Goal: Check status: Check status

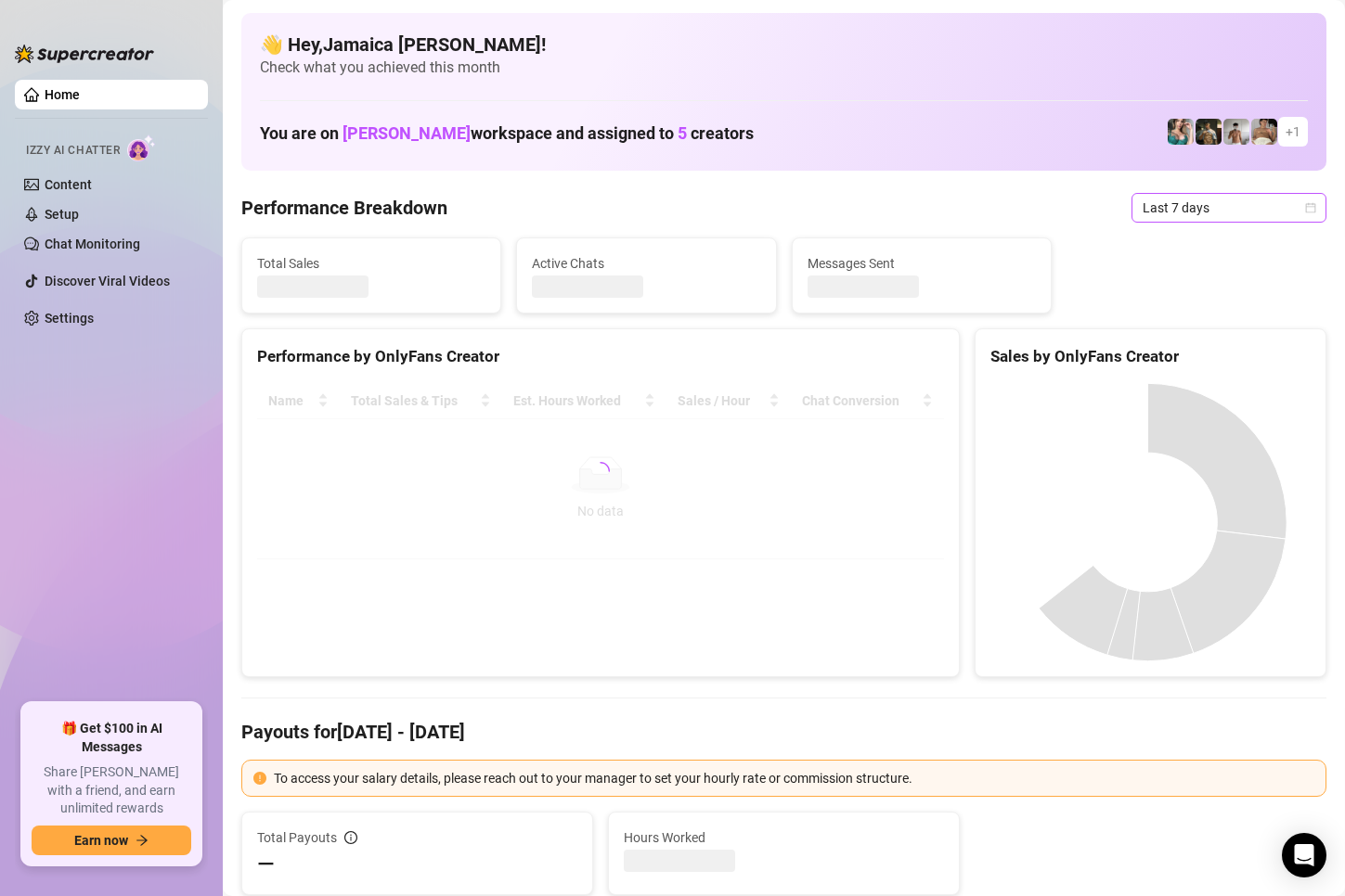
click at [1143, 215] on span "Last 7 days" at bounding box center [1229, 208] width 173 height 28
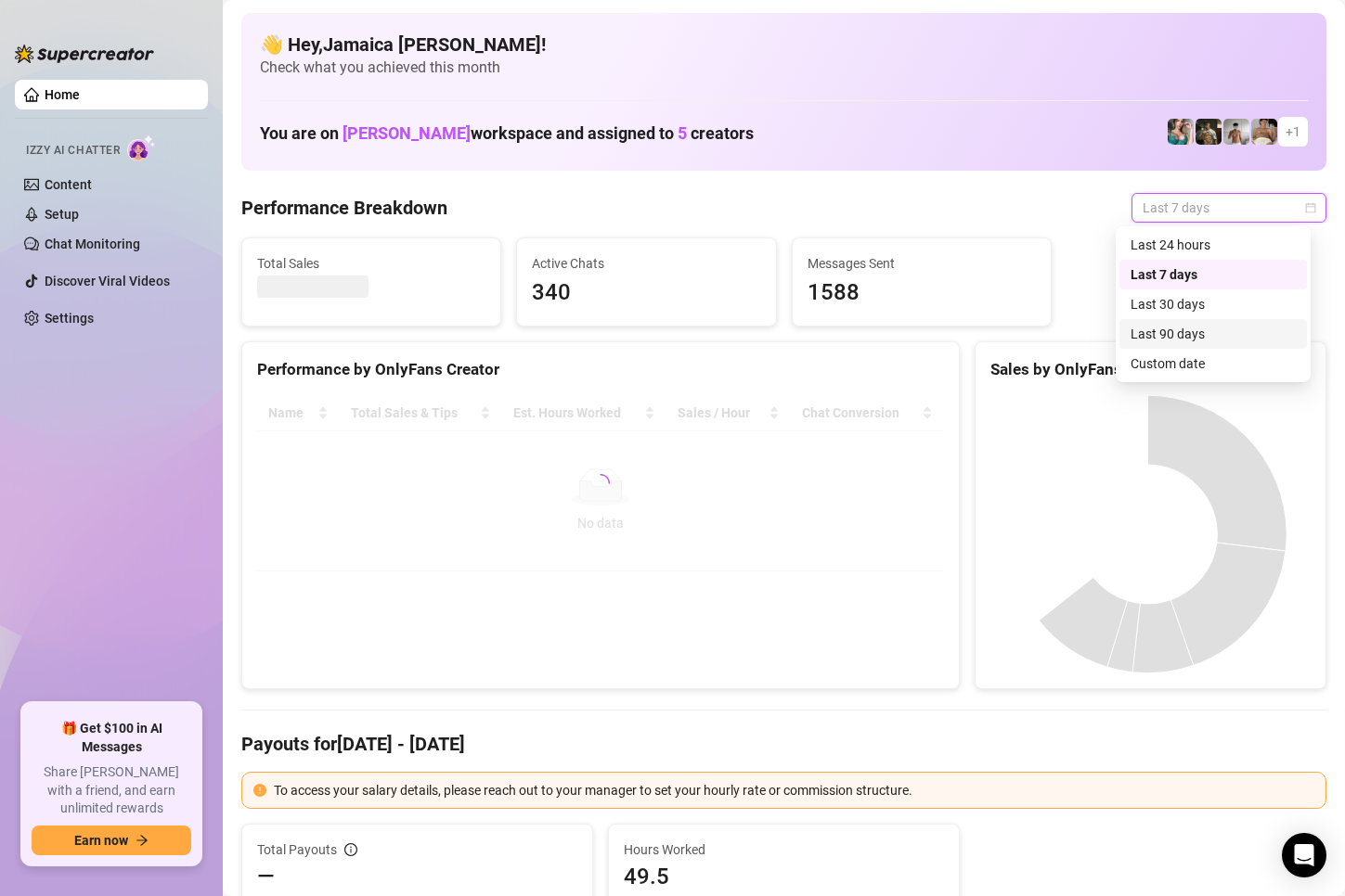
click at [1156, 363] on div "Custom date" at bounding box center [1213, 364] width 165 height 21
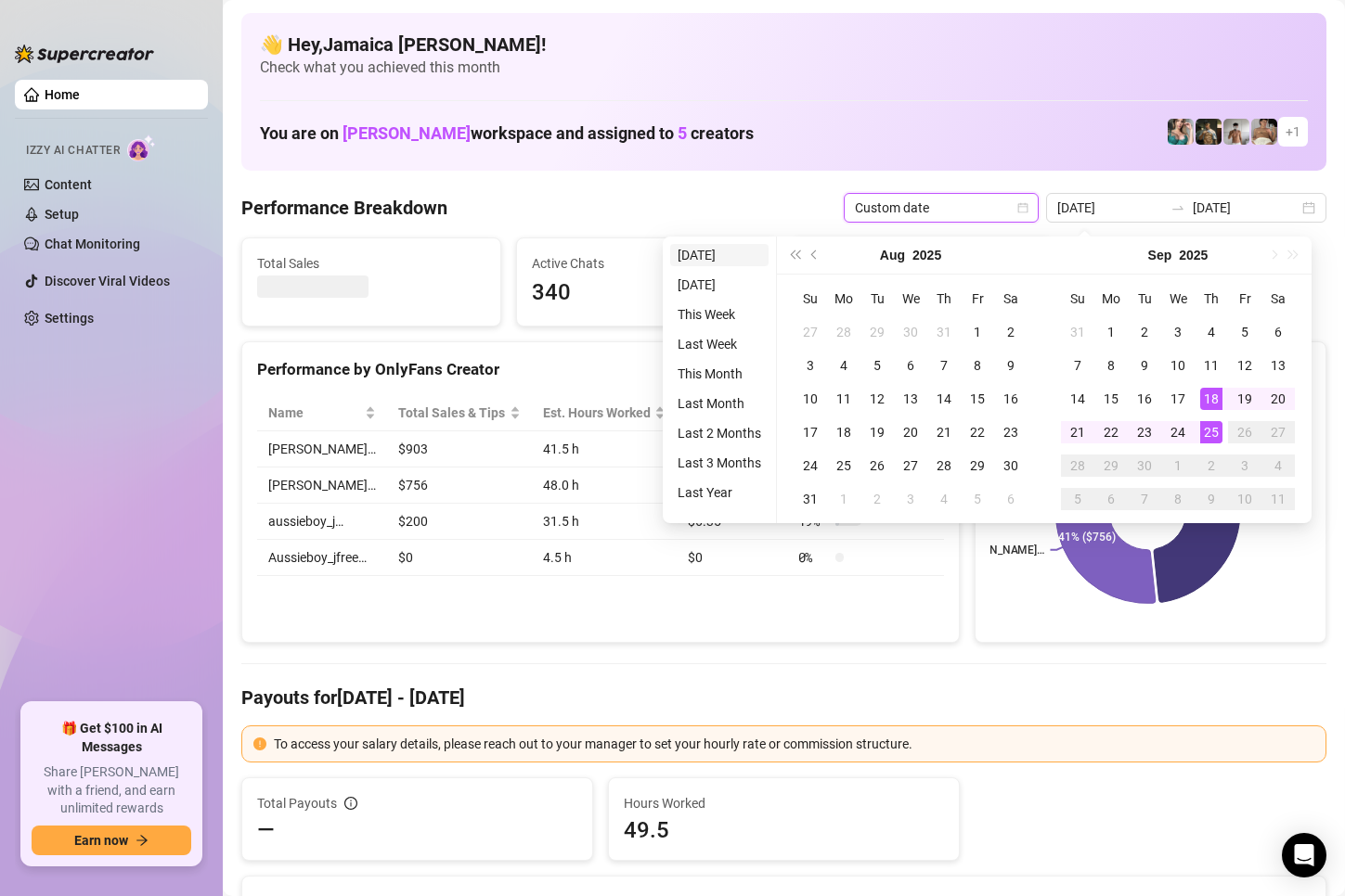
type input "[DATE]"
click at [704, 253] on li "[DATE]" at bounding box center [719, 255] width 98 height 22
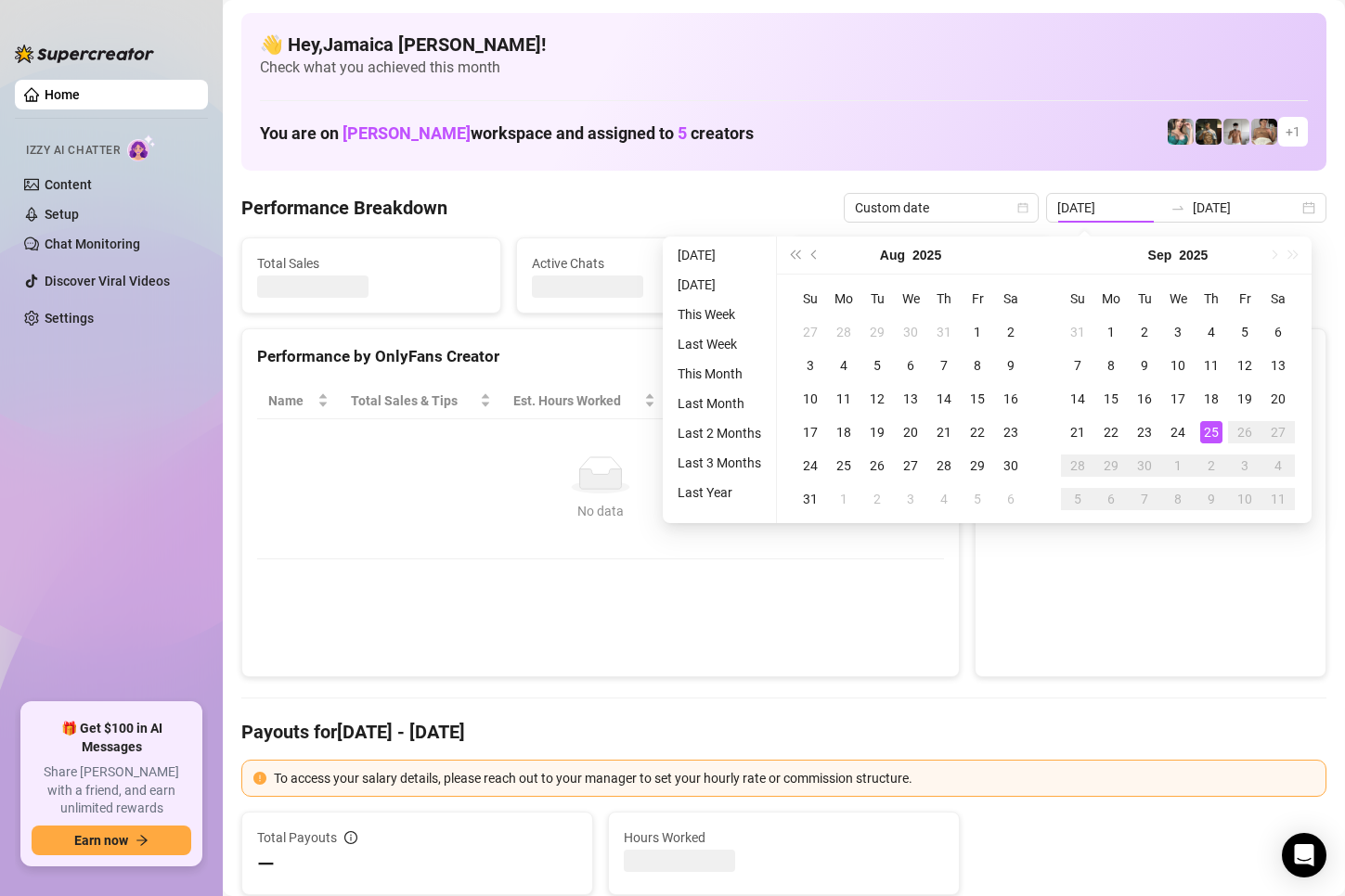
type input "[DATE]"
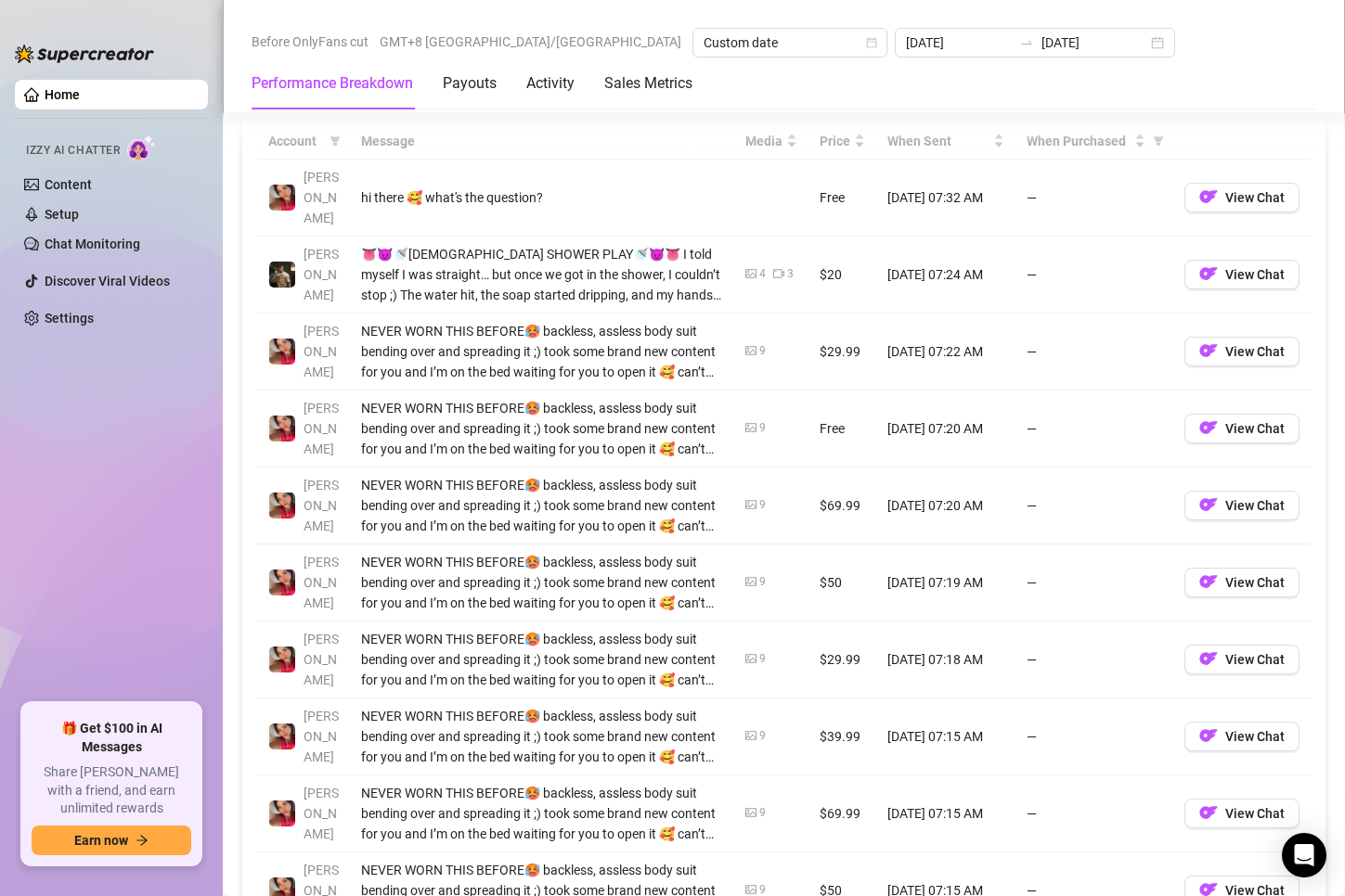
scroll to position [1485, 0]
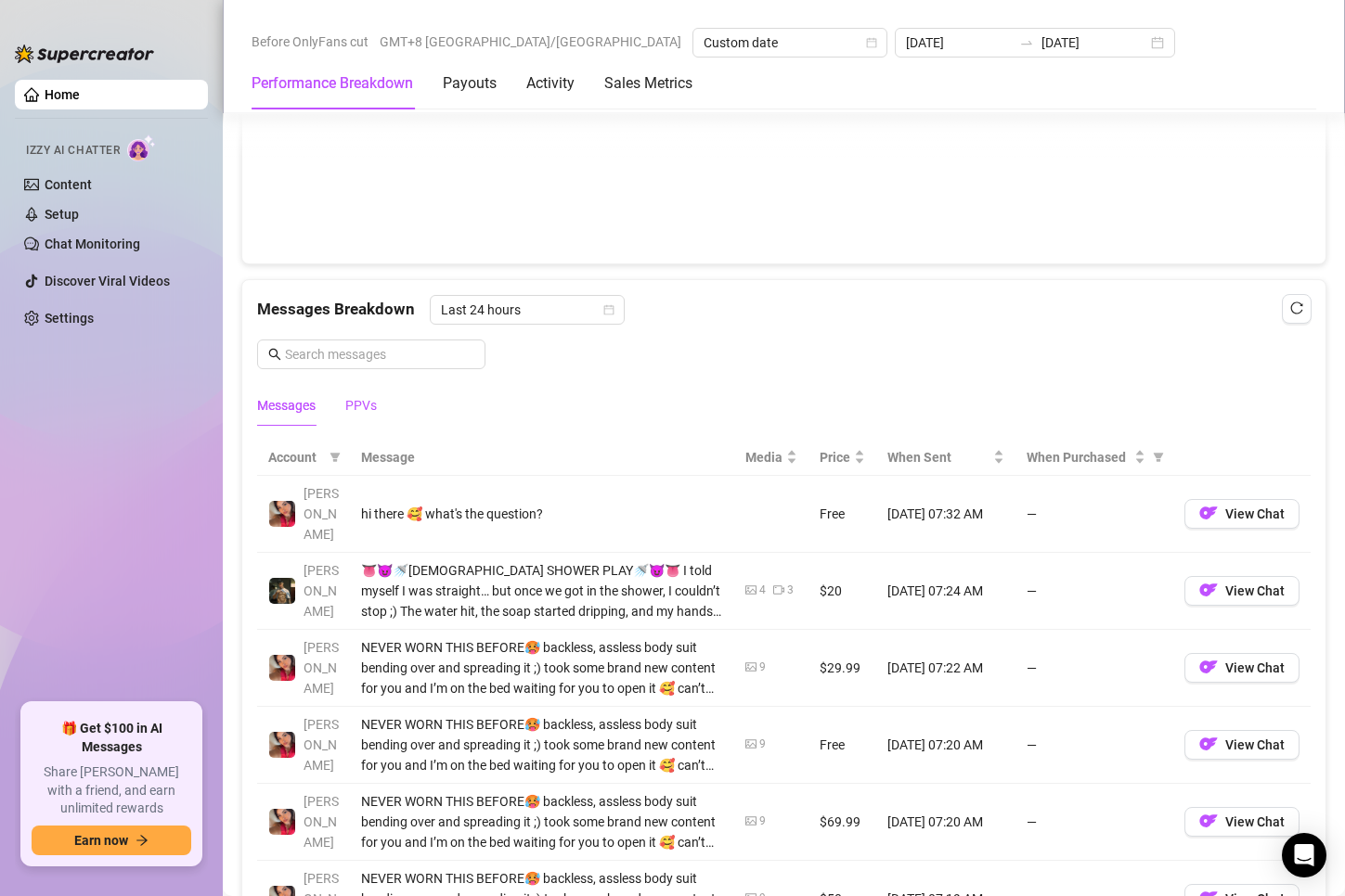
click at [371, 408] on div "PPVs" at bounding box center [362, 405] width 32 height 21
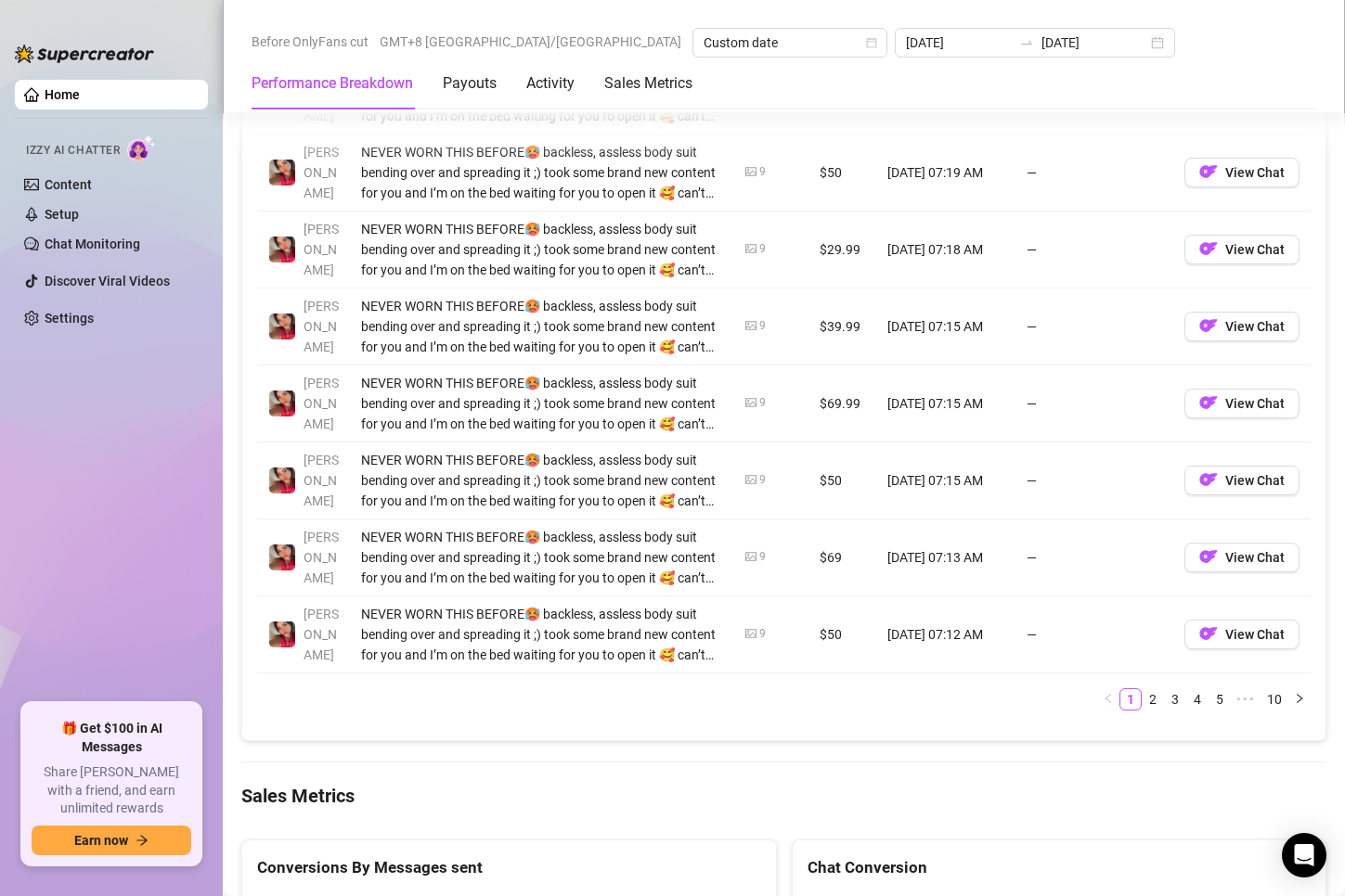
scroll to position [2135, 0]
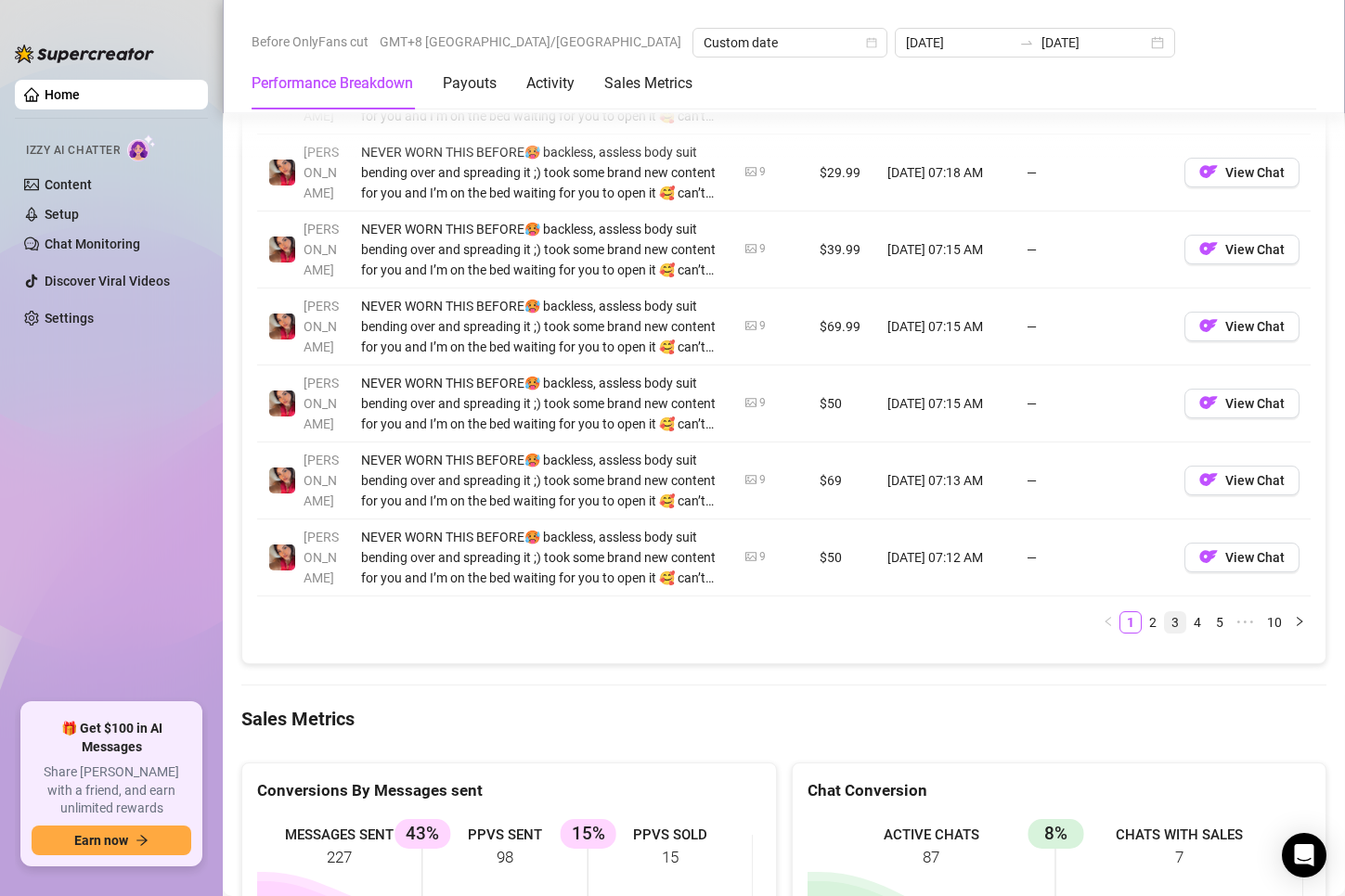
click at [1164, 620] on li "3" at bounding box center [1175, 623] width 22 height 22
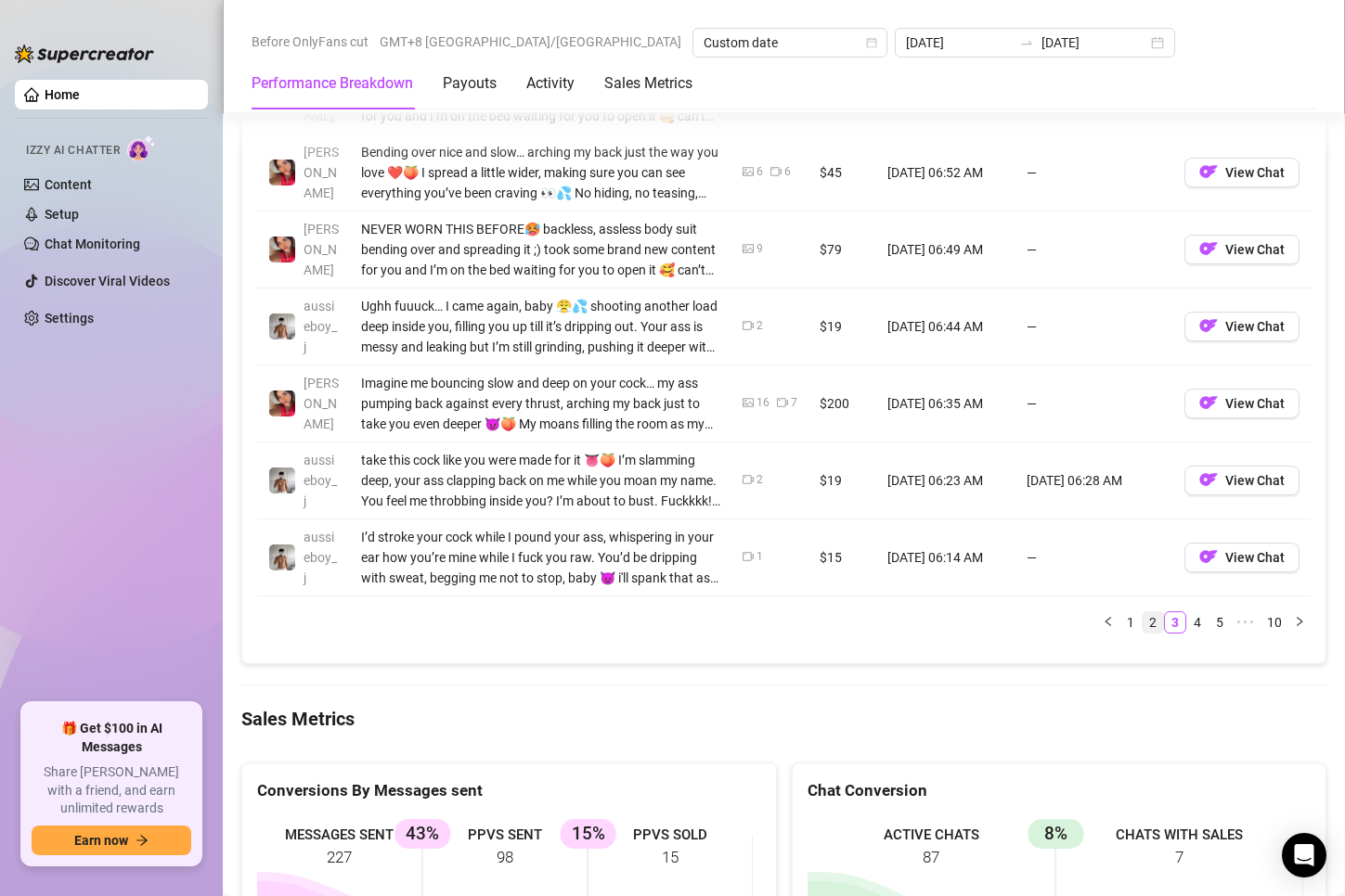
click at [1142, 620] on link "2" at bounding box center [1152, 623] width 21 height 21
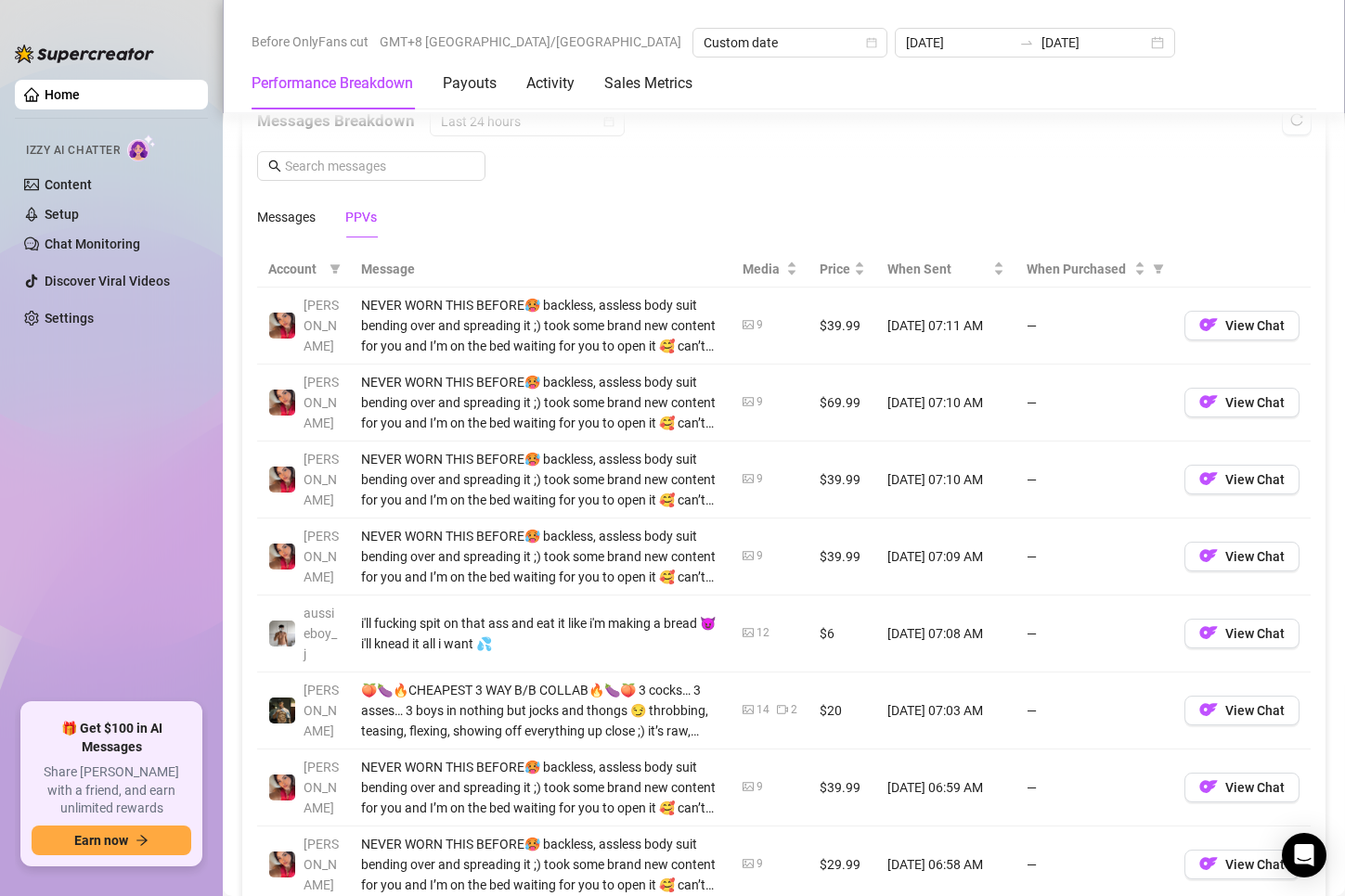
scroll to position [1671, 0]
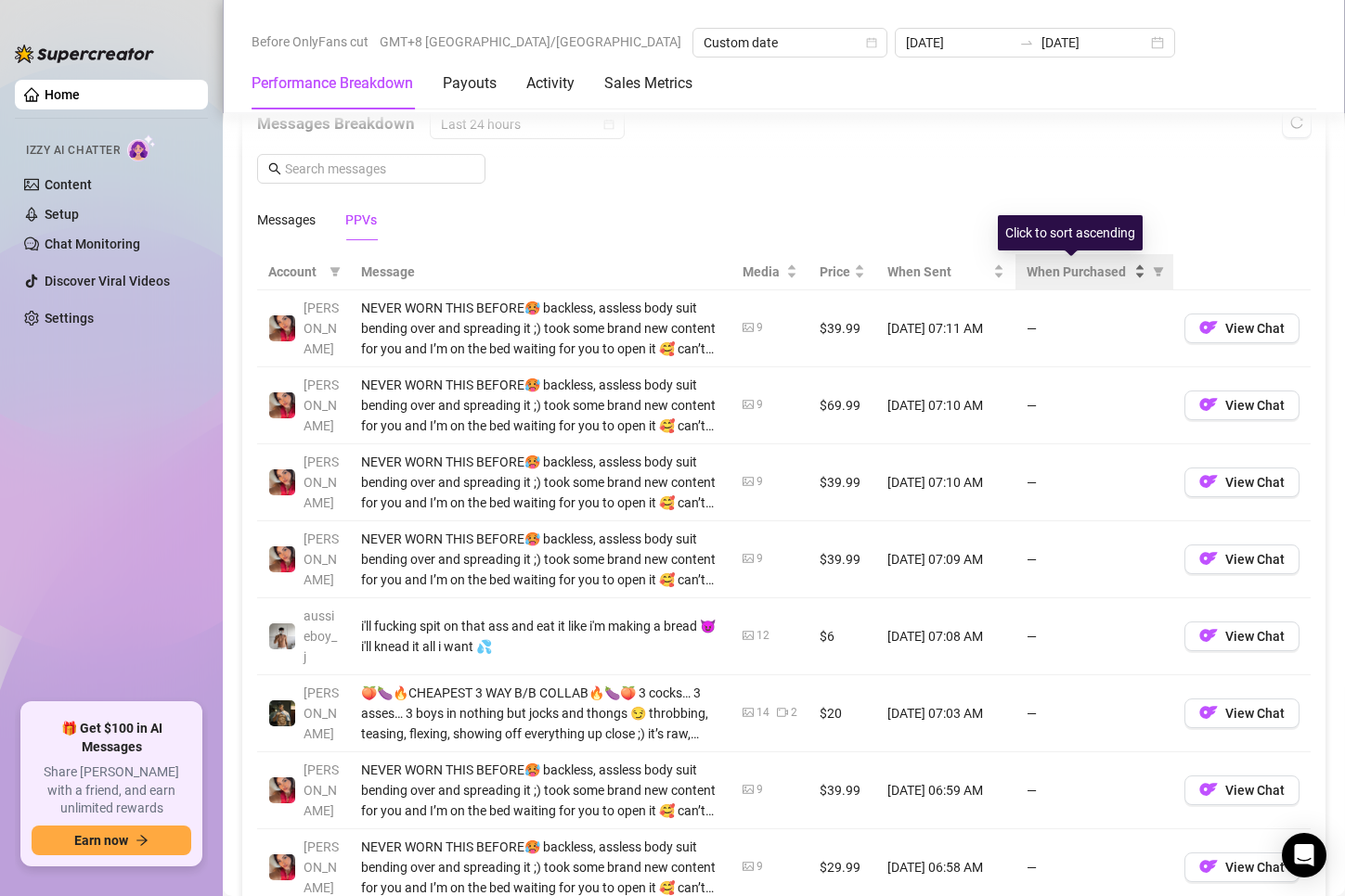
click at [1075, 265] on span "When Purchased" at bounding box center [1078, 271] width 104 height 21
click at [1149, 277] on span "When Purchased" at bounding box center [1158, 272] width 19 height 28
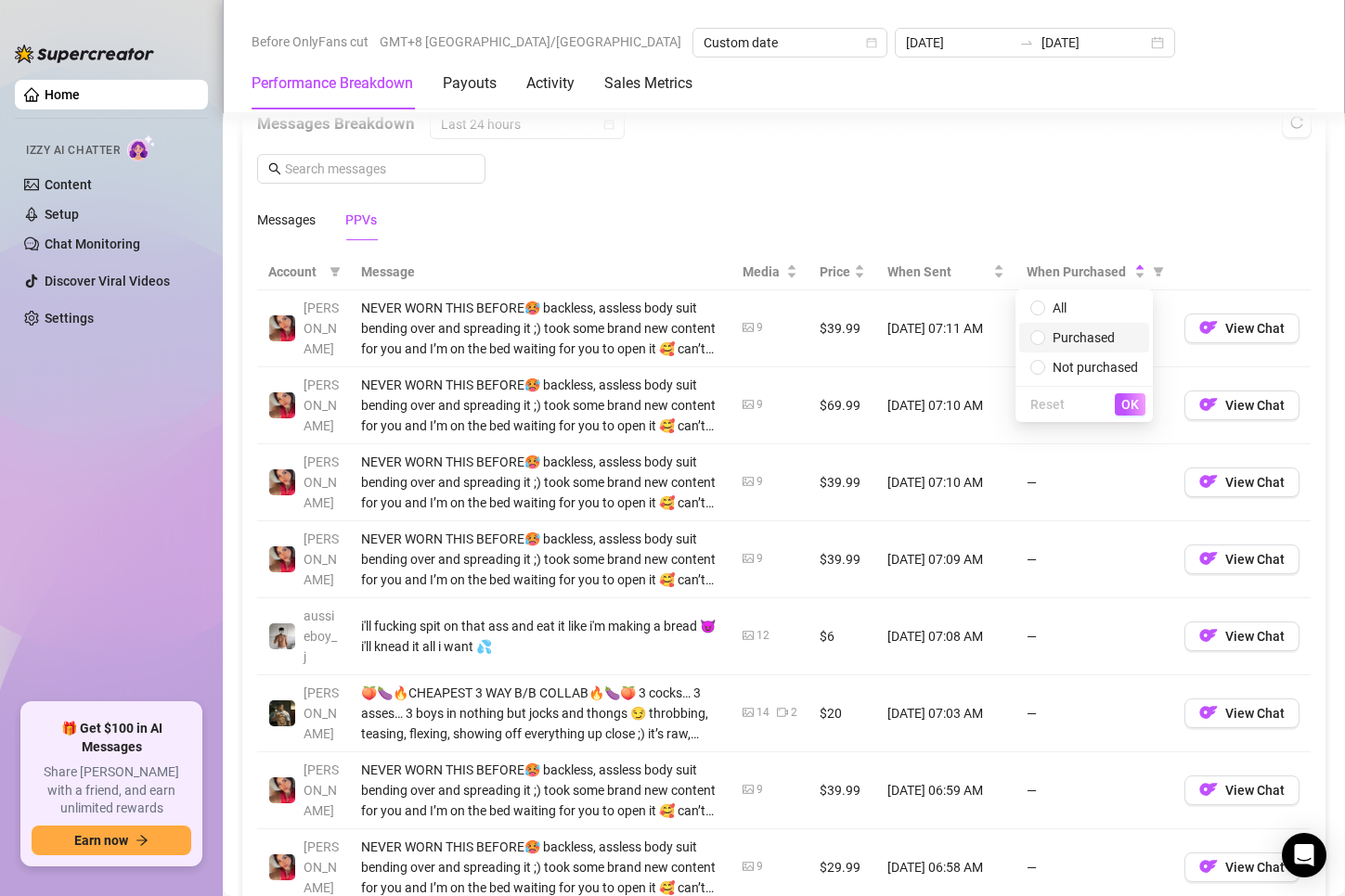
click at [1105, 331] on span "Purchased" at bounding box center [1083, 338] width 63 height 15
radio input "true"
click at [1127, 403] on span "OK" at bounding box center [1130, 404] width 18 height 15
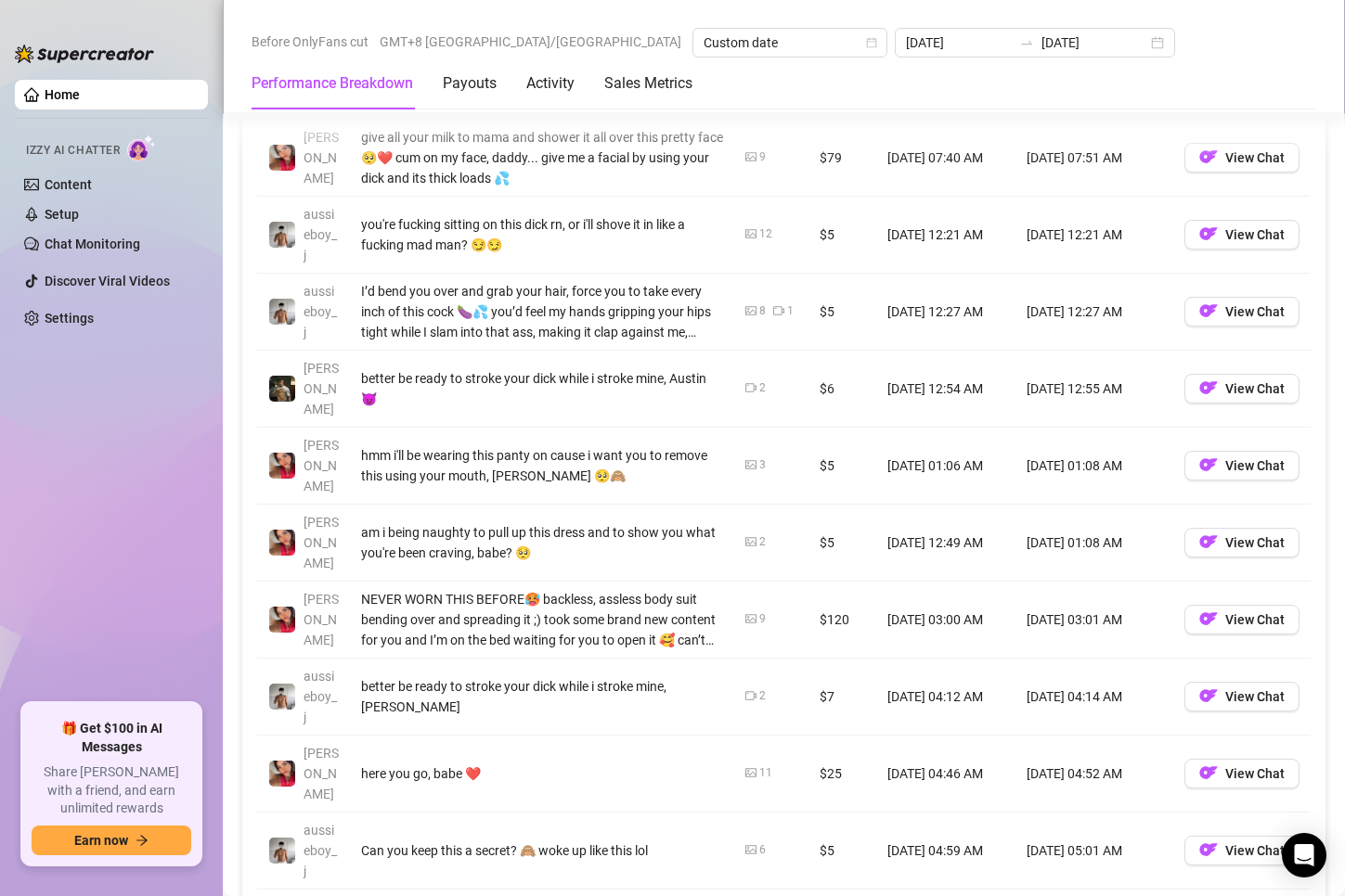
scroll to position [1949, 0]
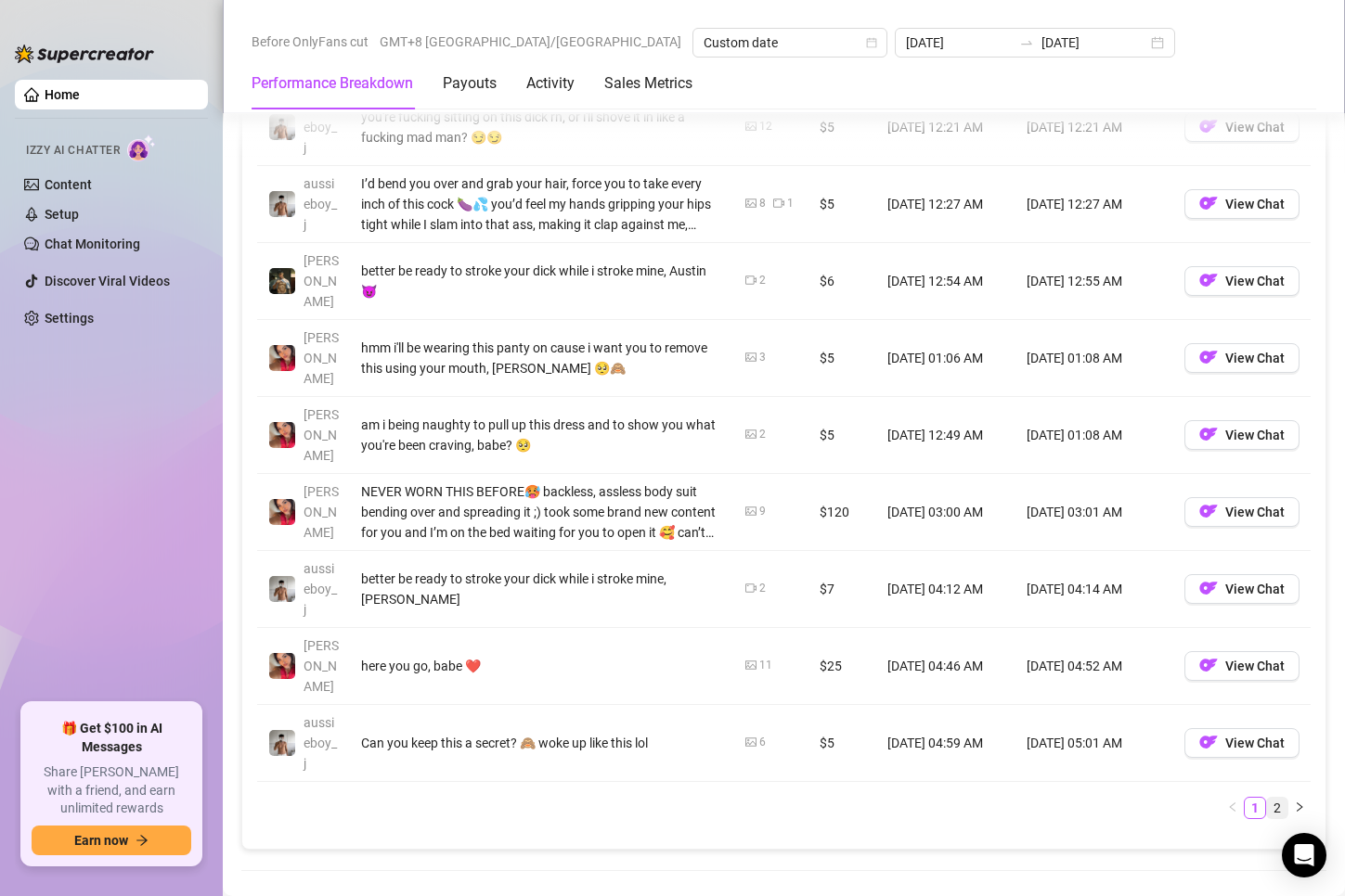
click at [1267, 798] on link "2" at bounding box center [1276, 808] width 21 height 21
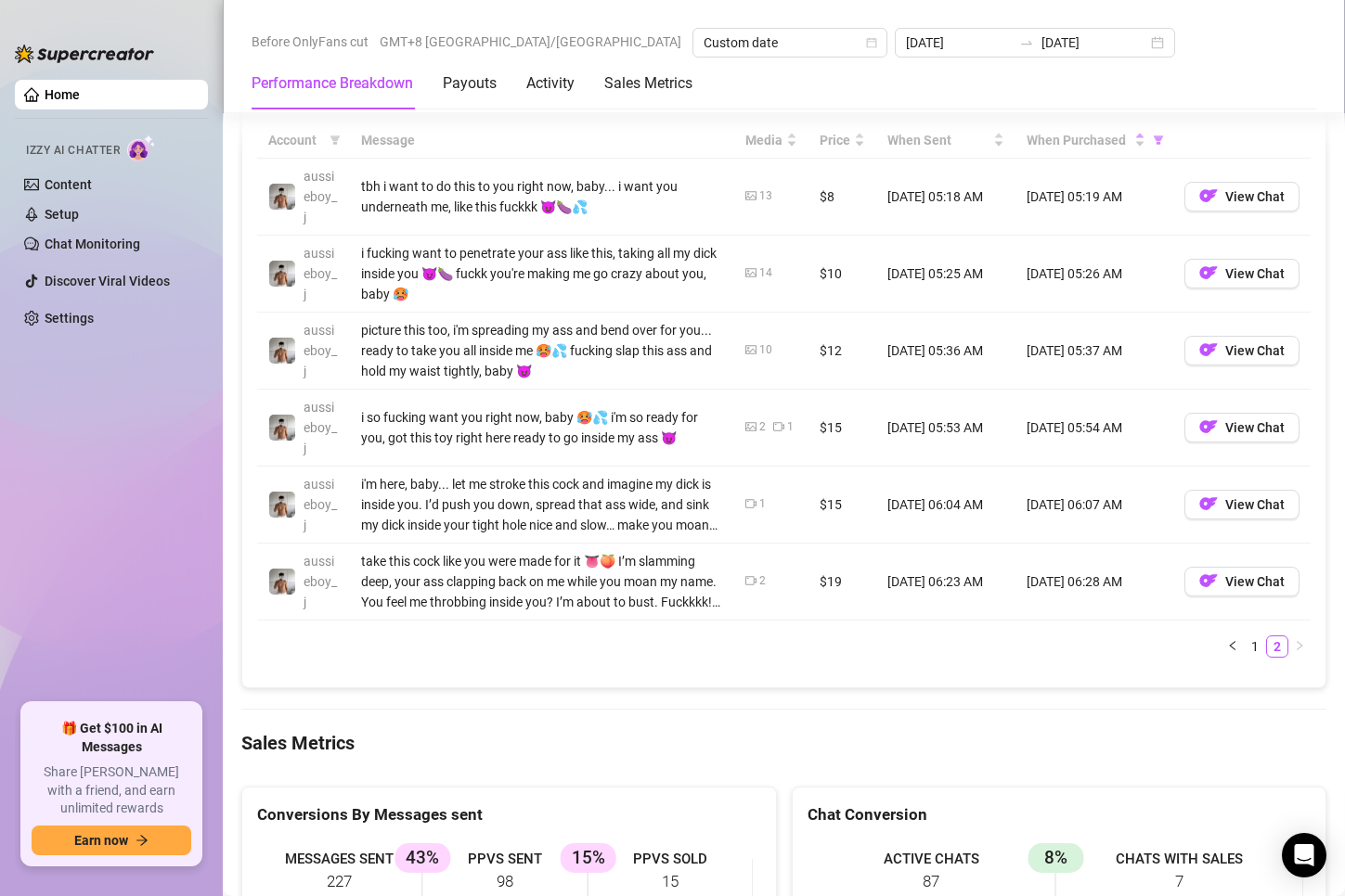
scroll to position [1671, 0]
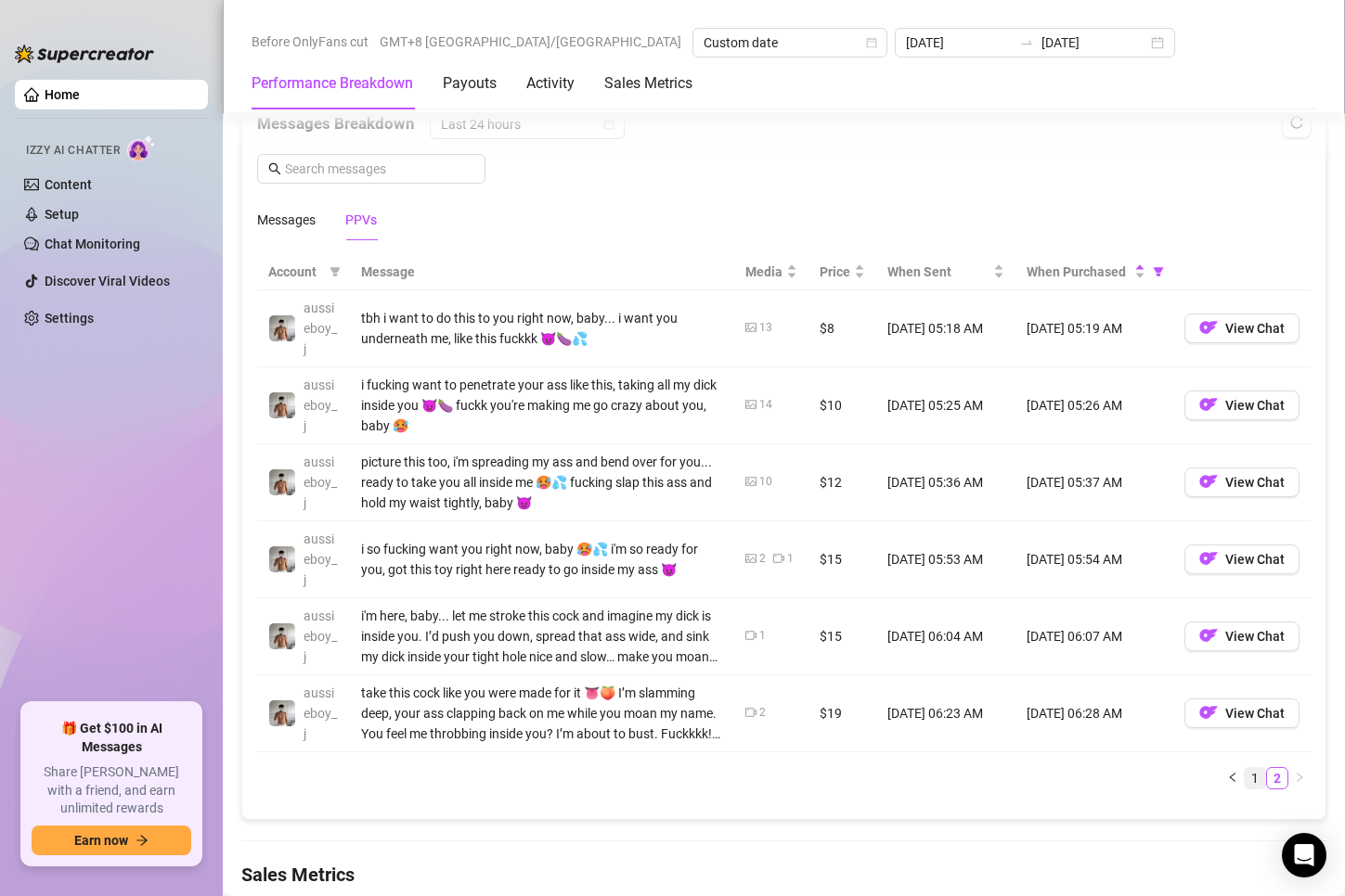
click at [1245, 779] on link "1" at bounding box center [1255, 779] width 21 height 21
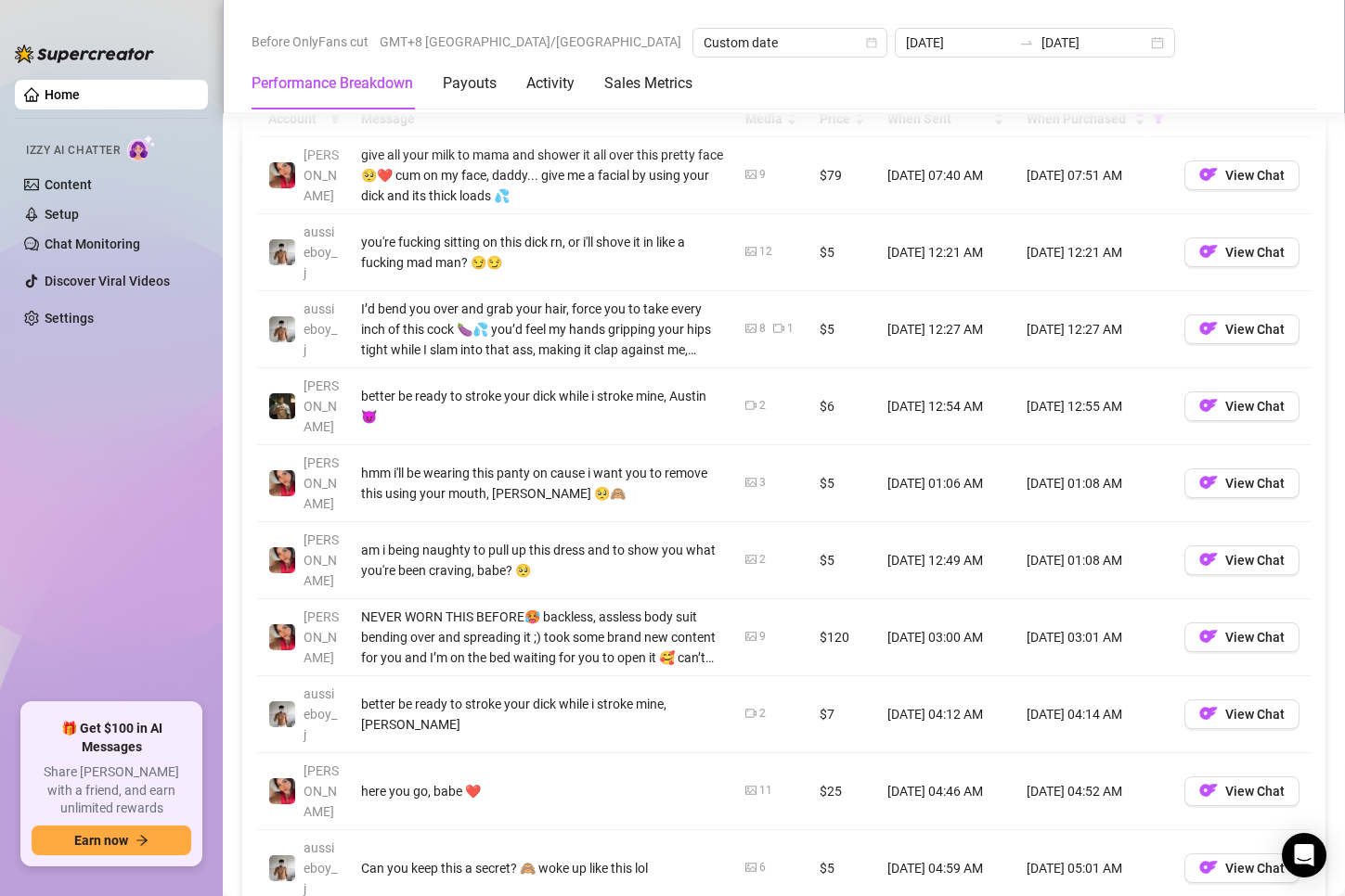
scroll to position [1856, 0]
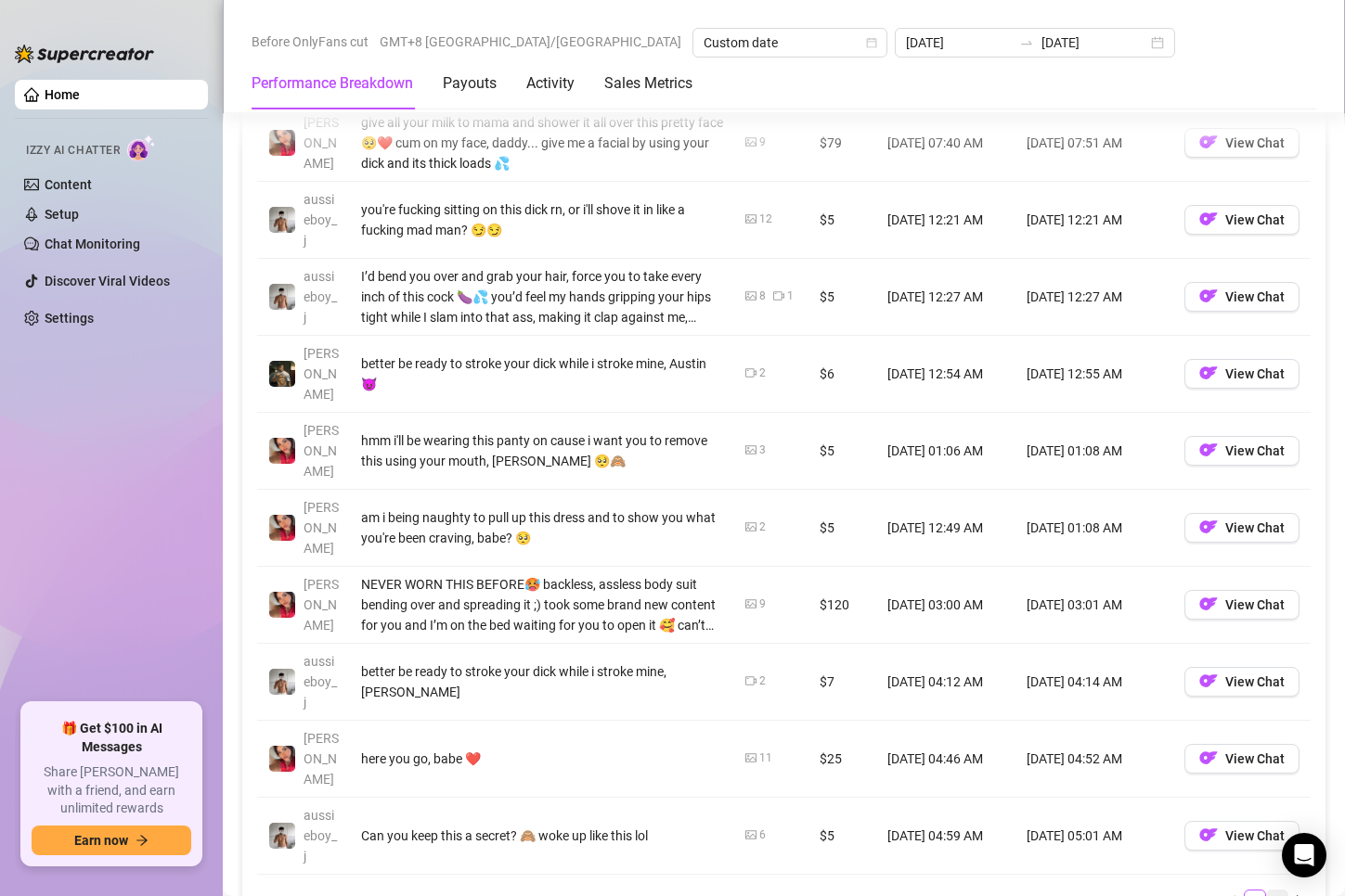
click at [1268, 891] on link "2" at bounding box center [1276, 901] width 21 height 21
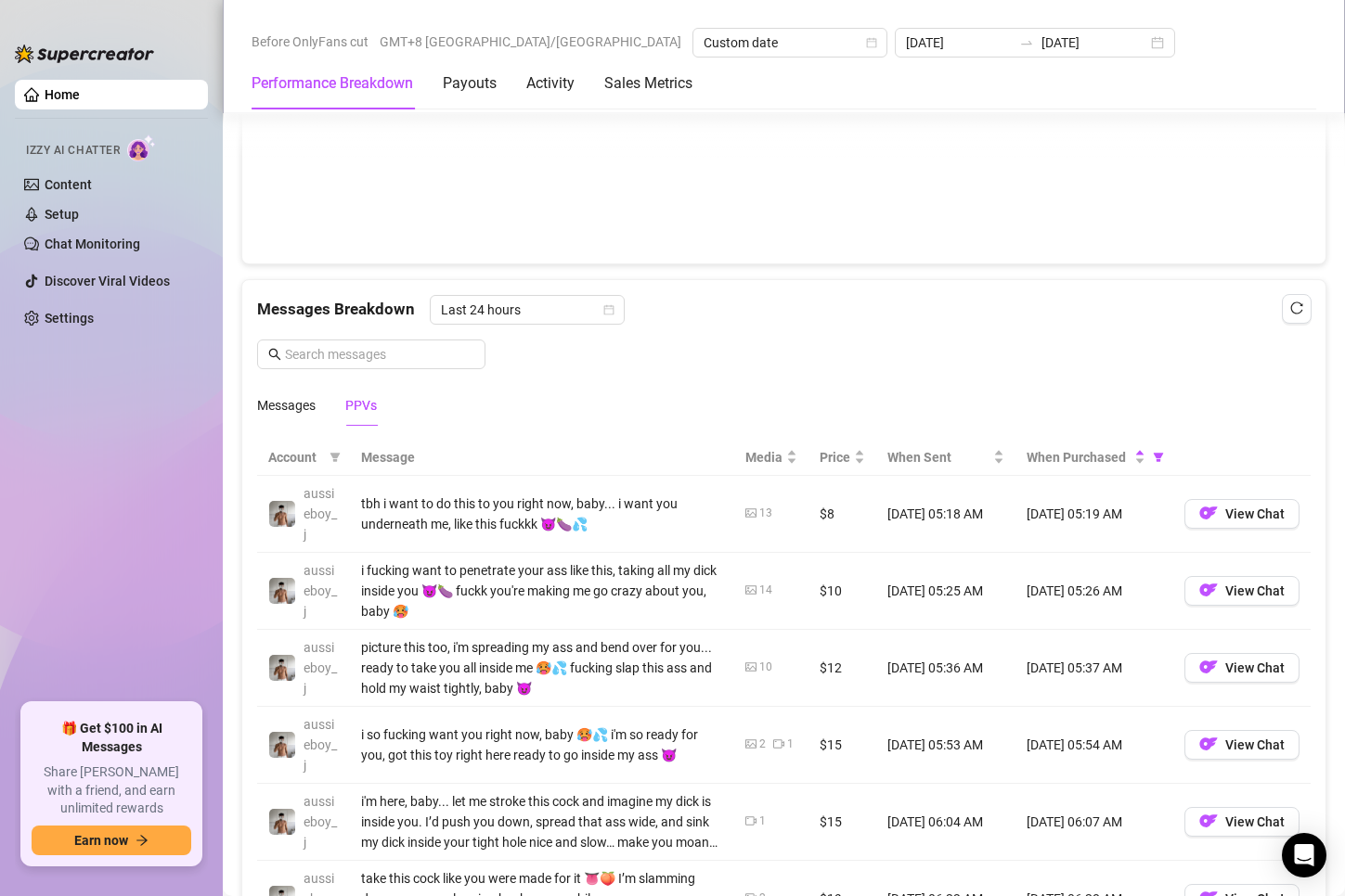
scroll to position [1671, 0]
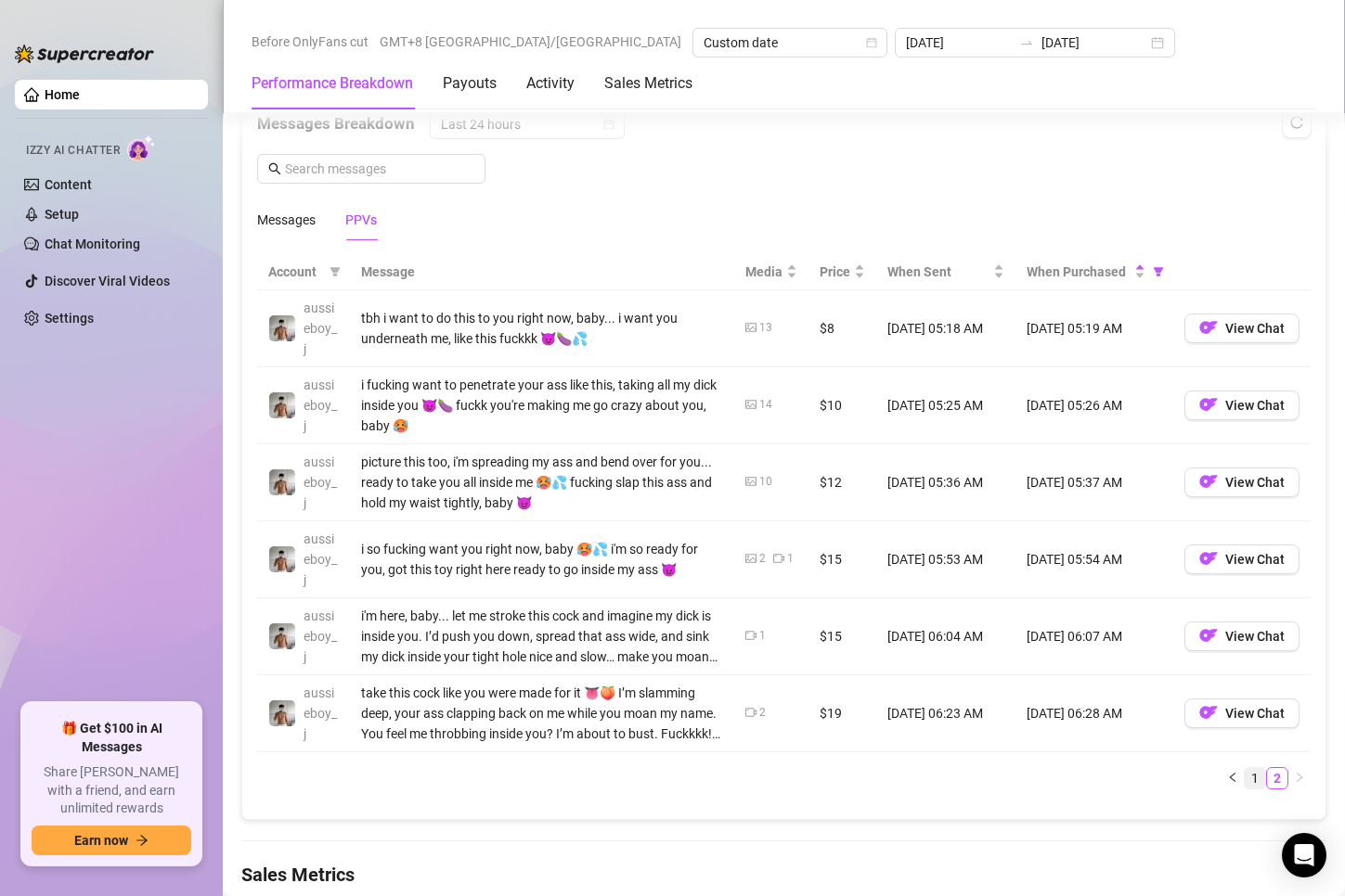
click at [1245, 778] on link "1" at bounding box center [1255, 779] width 21 height 21
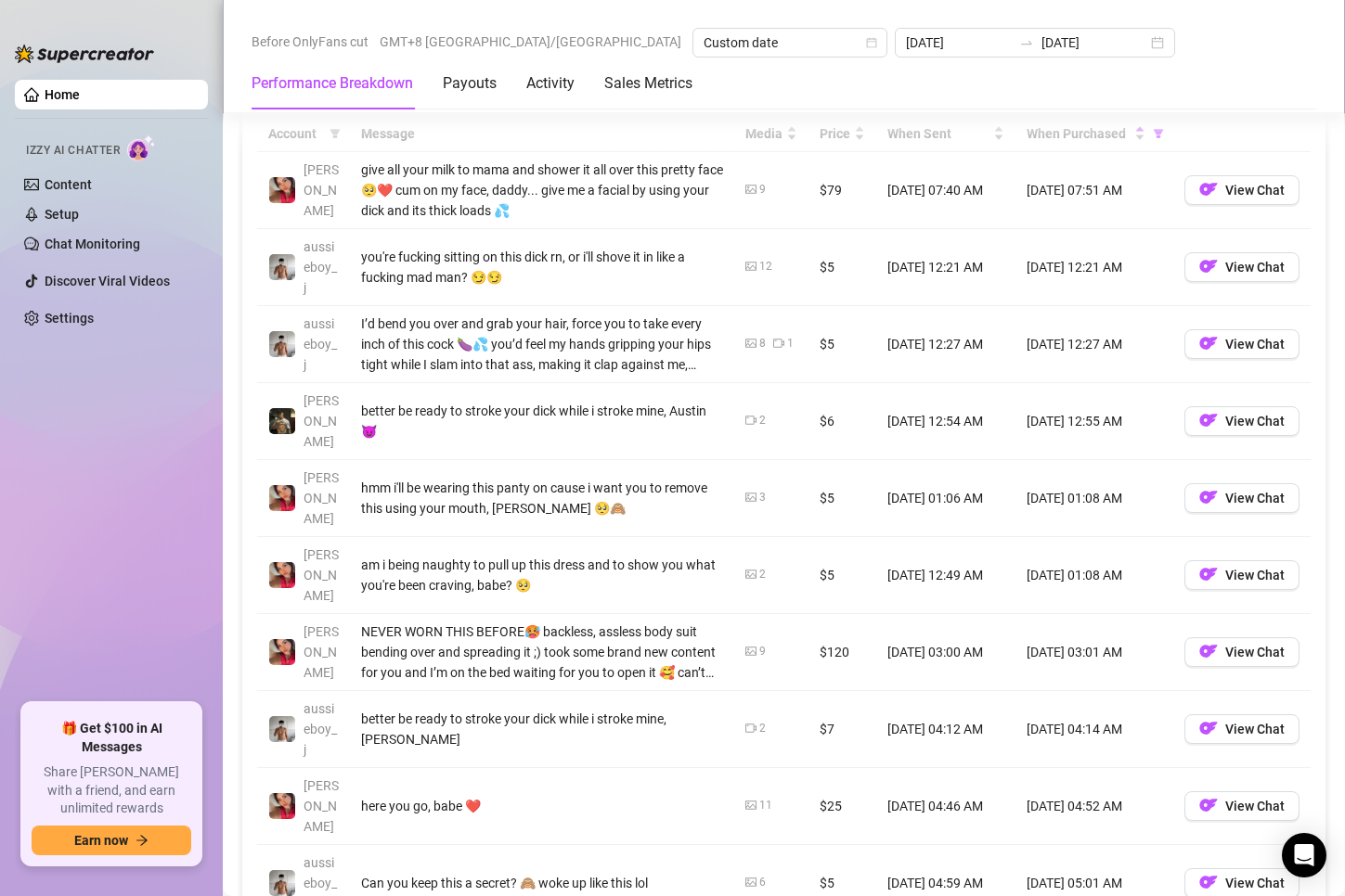
scroll to position [1856, 0]
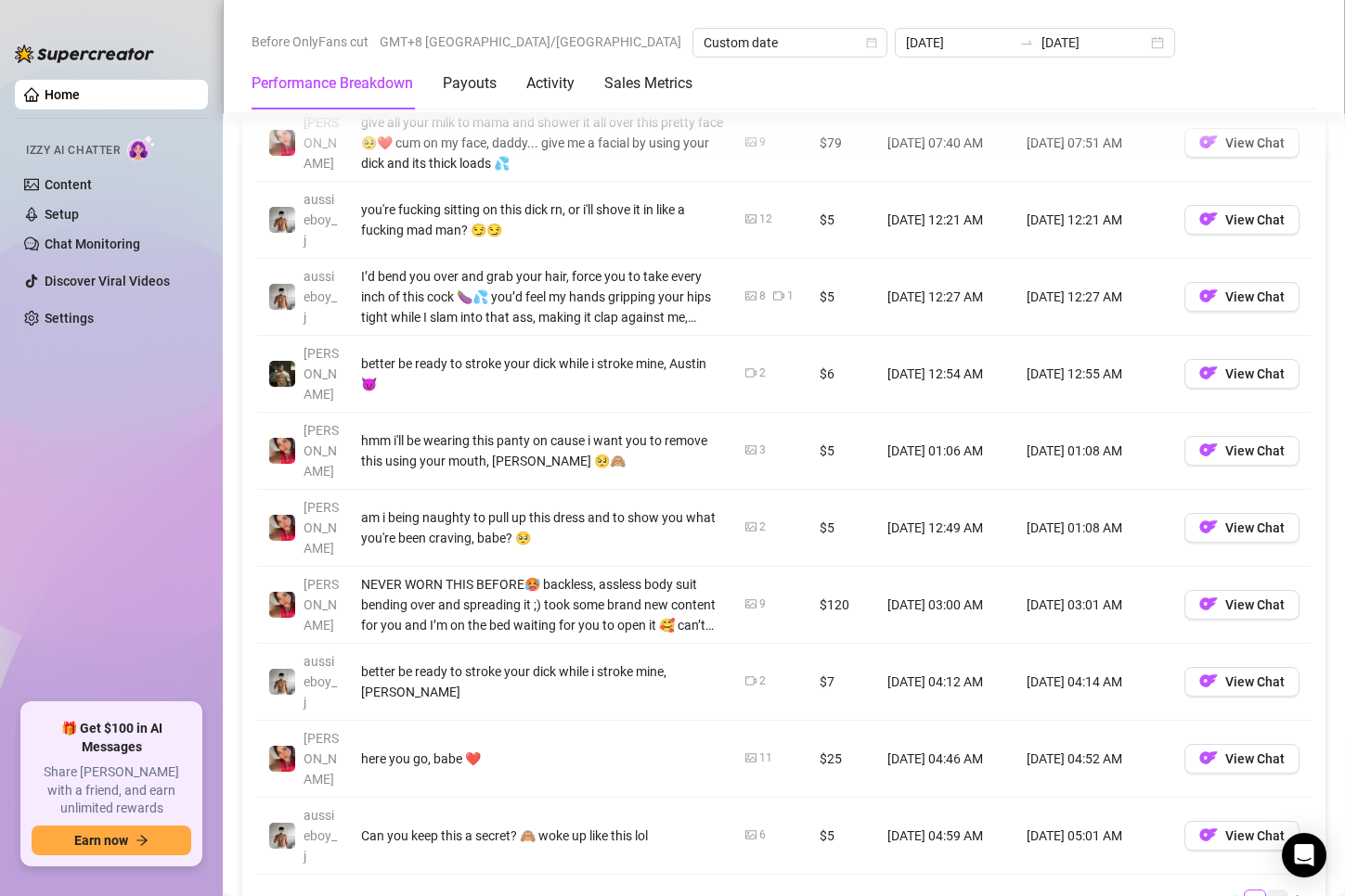
click at [1267, 891] on link "2" at bounding box center [1276, 901] width 21 height 21
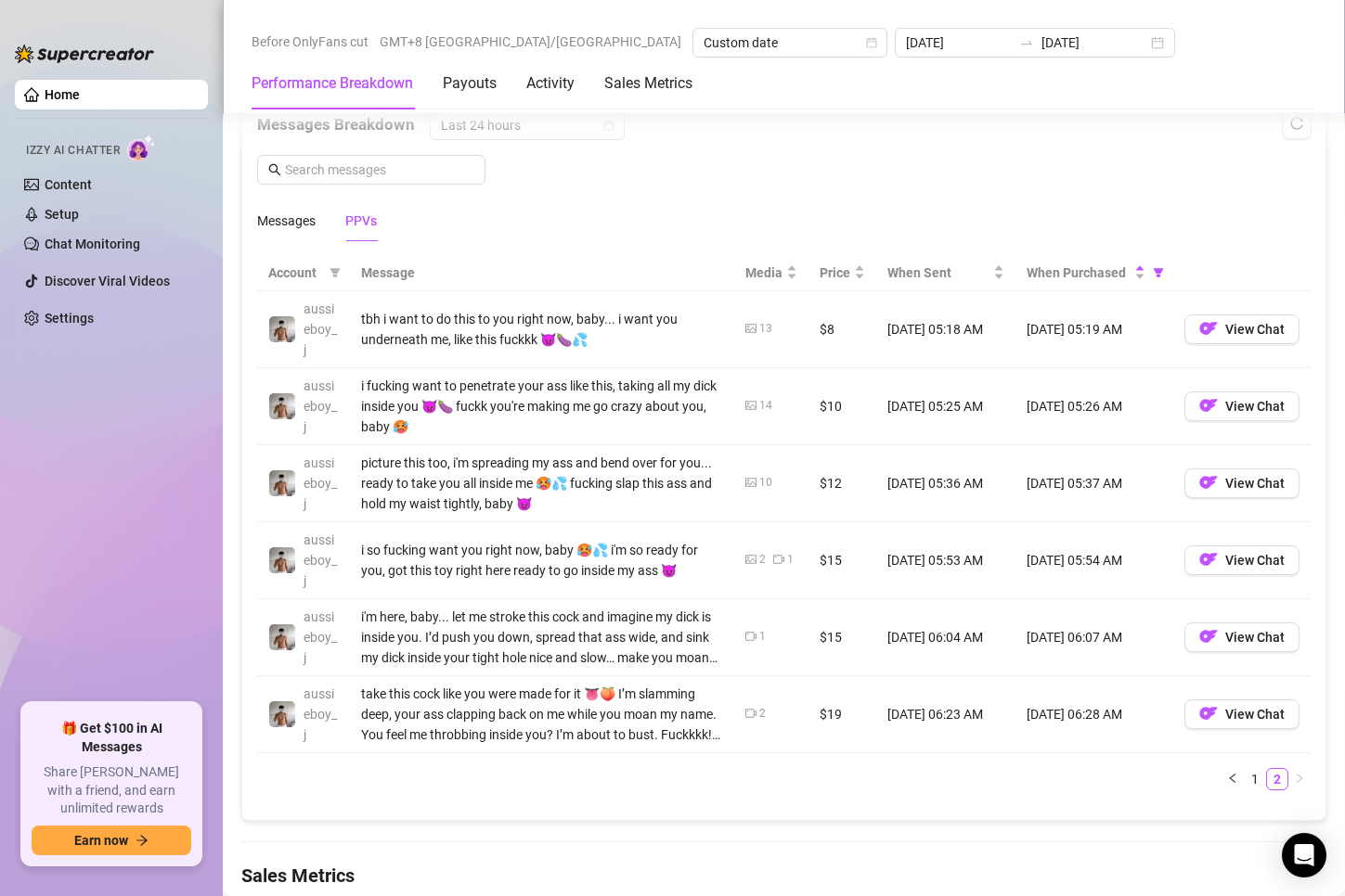
scroll to position [1671, 0]
click at [722, 815] on div "Account Message Media Price When Sent When Purchased aussieboy_j tbh i want to …" at bounding box center [784, 529] width 1083 height 580
click at [726, 181] on div "Messages Breakdown Last 24 hours Messages PPVs" at bounding box center [784, 175] width 1053 height 131
